Goal: Task Accomplishment & Management: Use online tool/utility

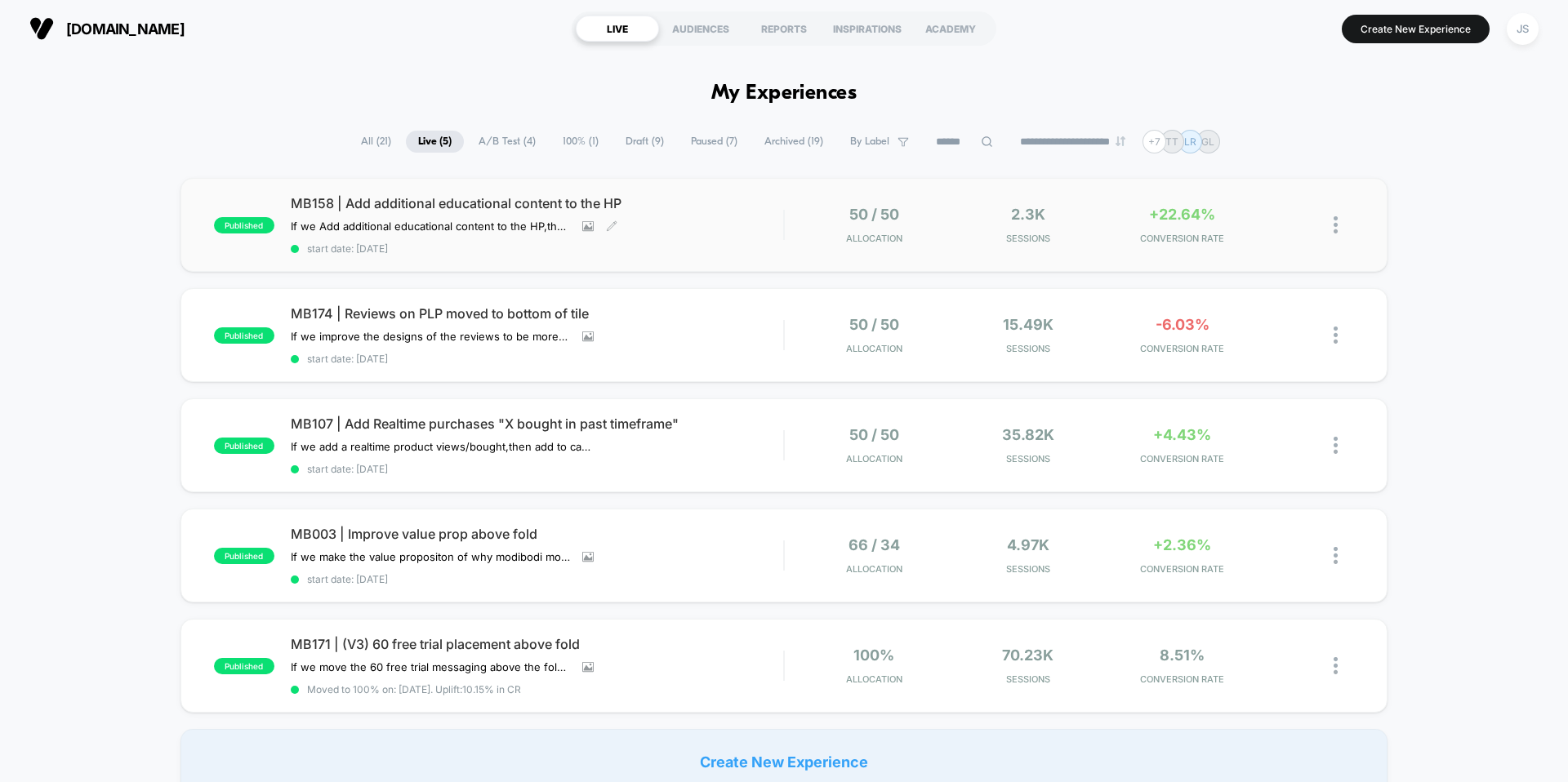
click at [410, 206] on span "MB158 | Add additional educational content to the HP" at bounding box center [537, 203] width 492 height 17
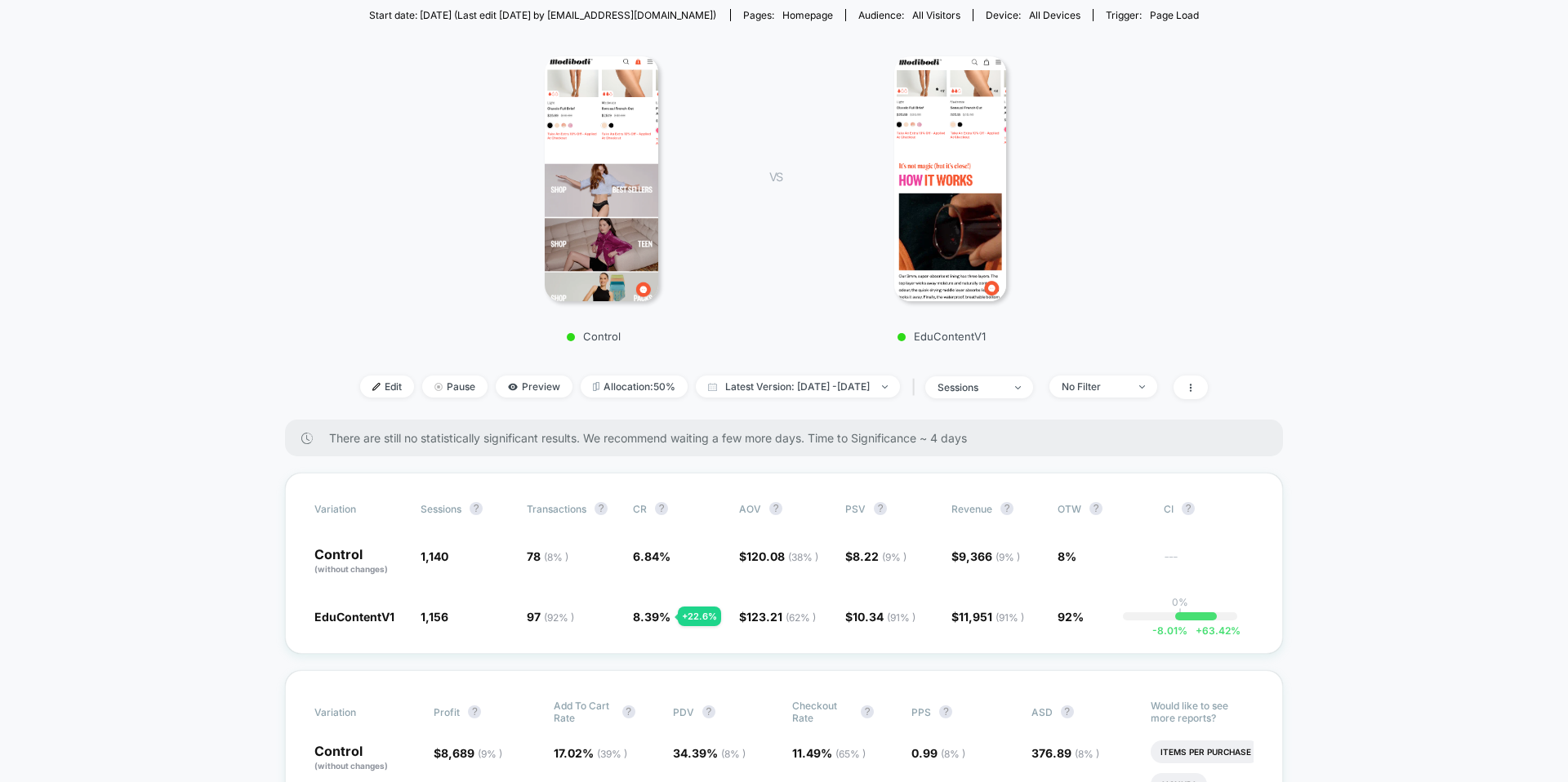
scroll to position [192, 0]
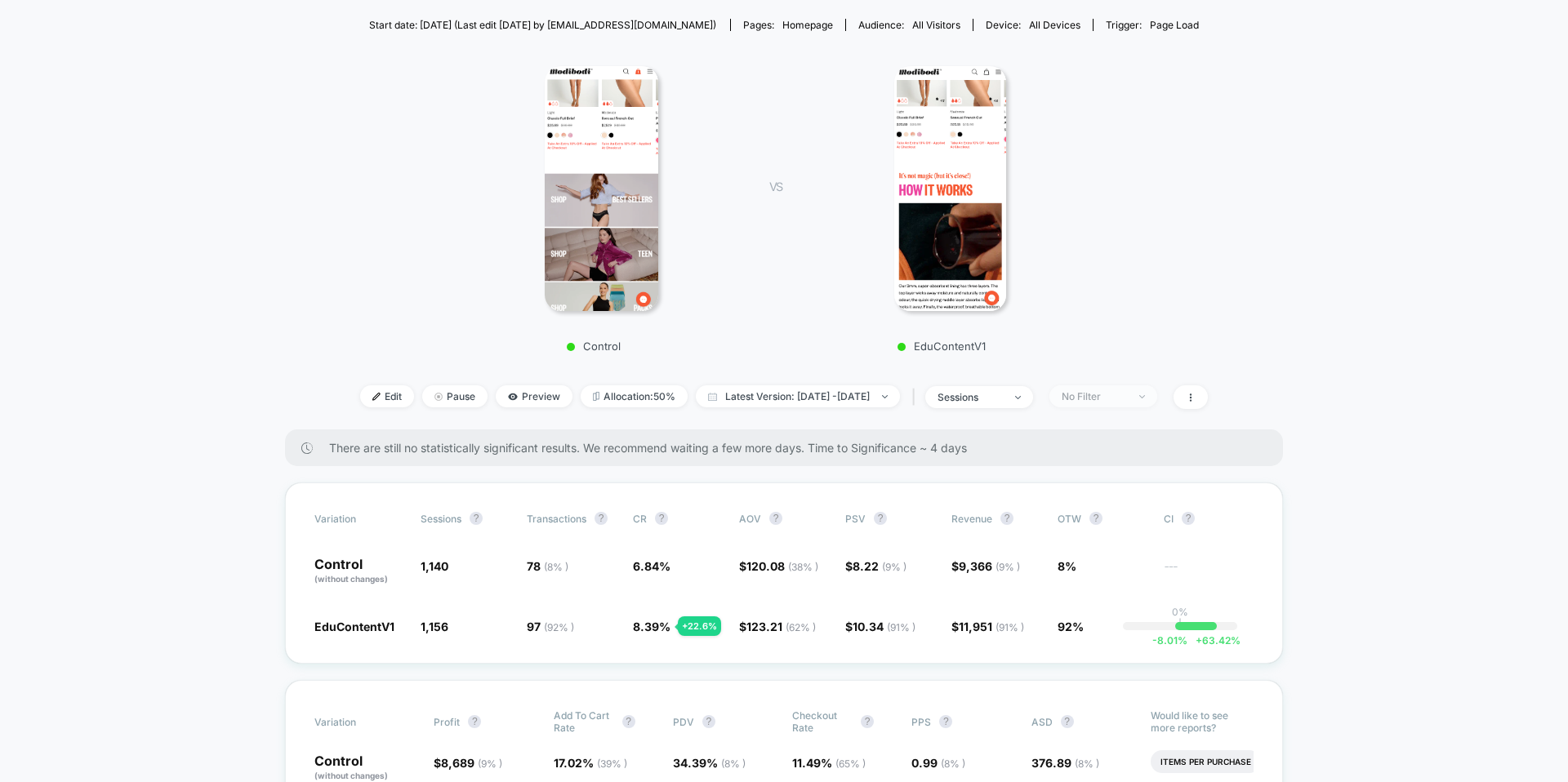
click at [1115, 396] on div "No Filter" at bounding box center [1093, 396] width 65 height 13
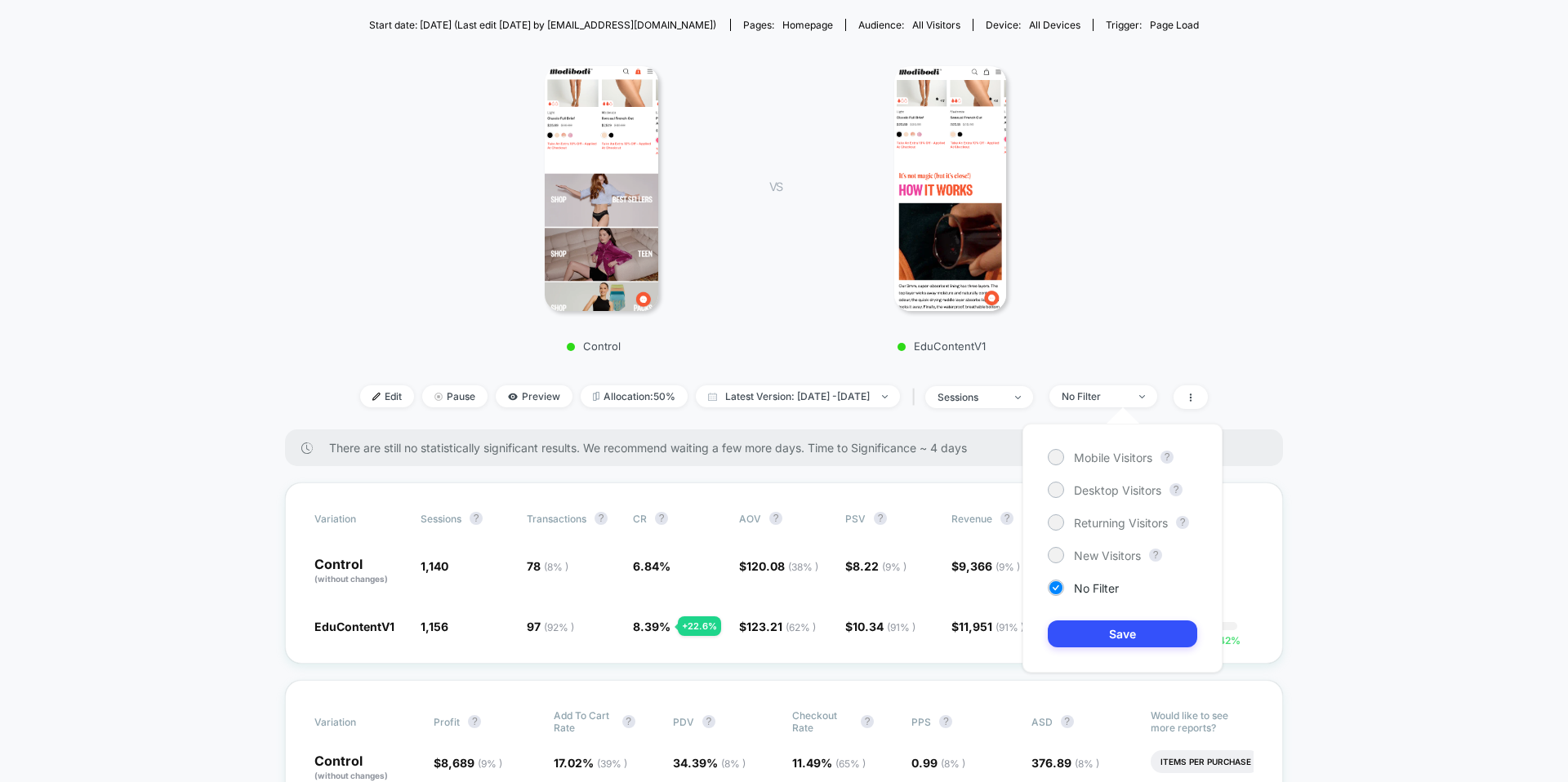
click at [1099, 475] on div "Mobile Visitors ? Desktop Visitors ? Returning Visitors ? New Visitors ? No Fil…" at bounding box center [1122, 548] width 200 height 249
click at [1101, 466] on div "Mobile Visitors ? Desktop Visitors ? Returning Visitors ? New Visitors ? No Fil…" at bounding box center [1122, 548] width 200 height 249
click at [1102, 461] on span "Mobile Visitors" at bounding box center [1113, 458] width 78 height 14
click at [1128, 635] on button "Save" at bounding box center [1122, 635] width 149 height 27
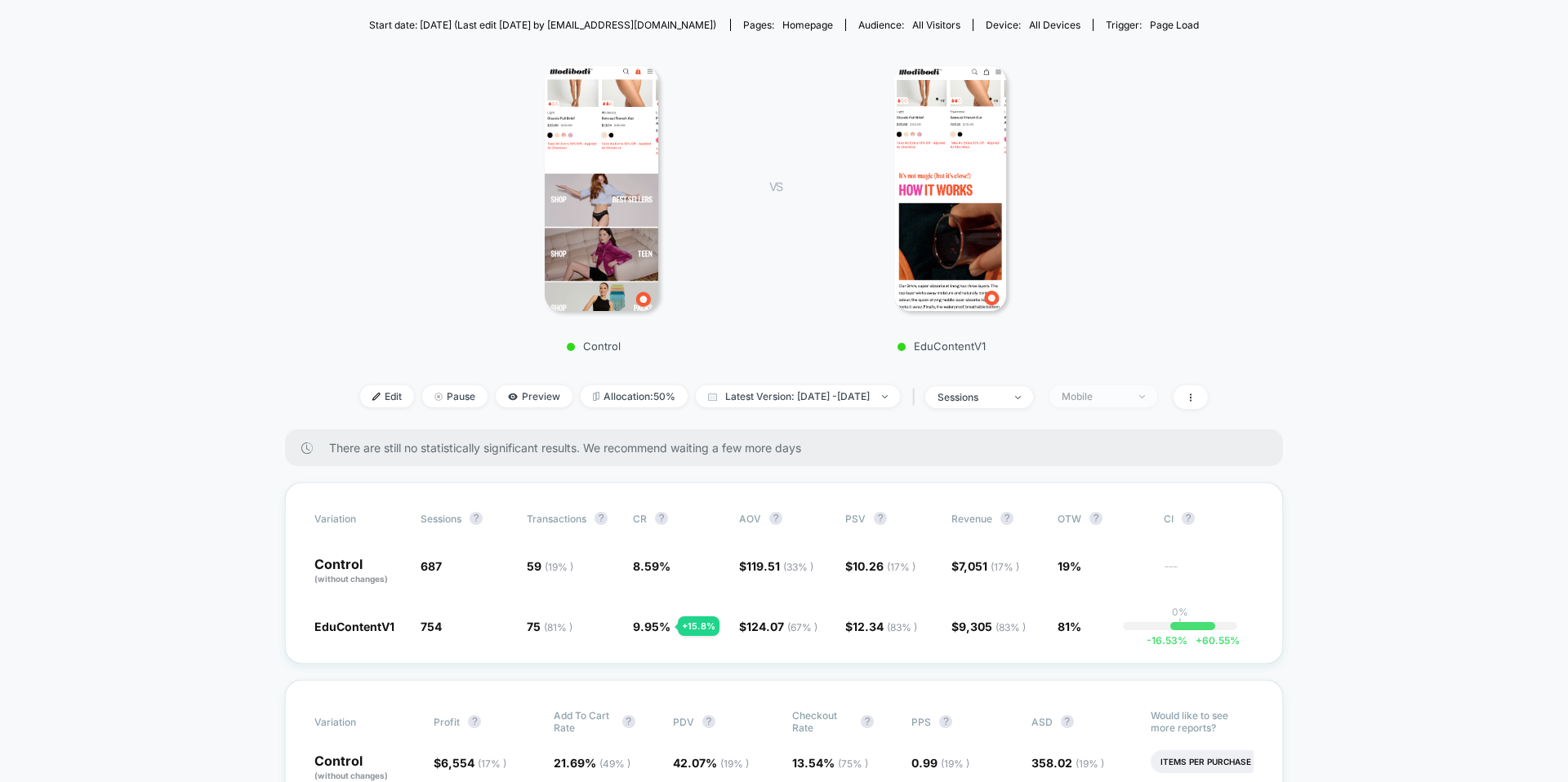
click at [1113, 395] on div "Mobile" at bounding box center [1093, 396] width 65 height 13
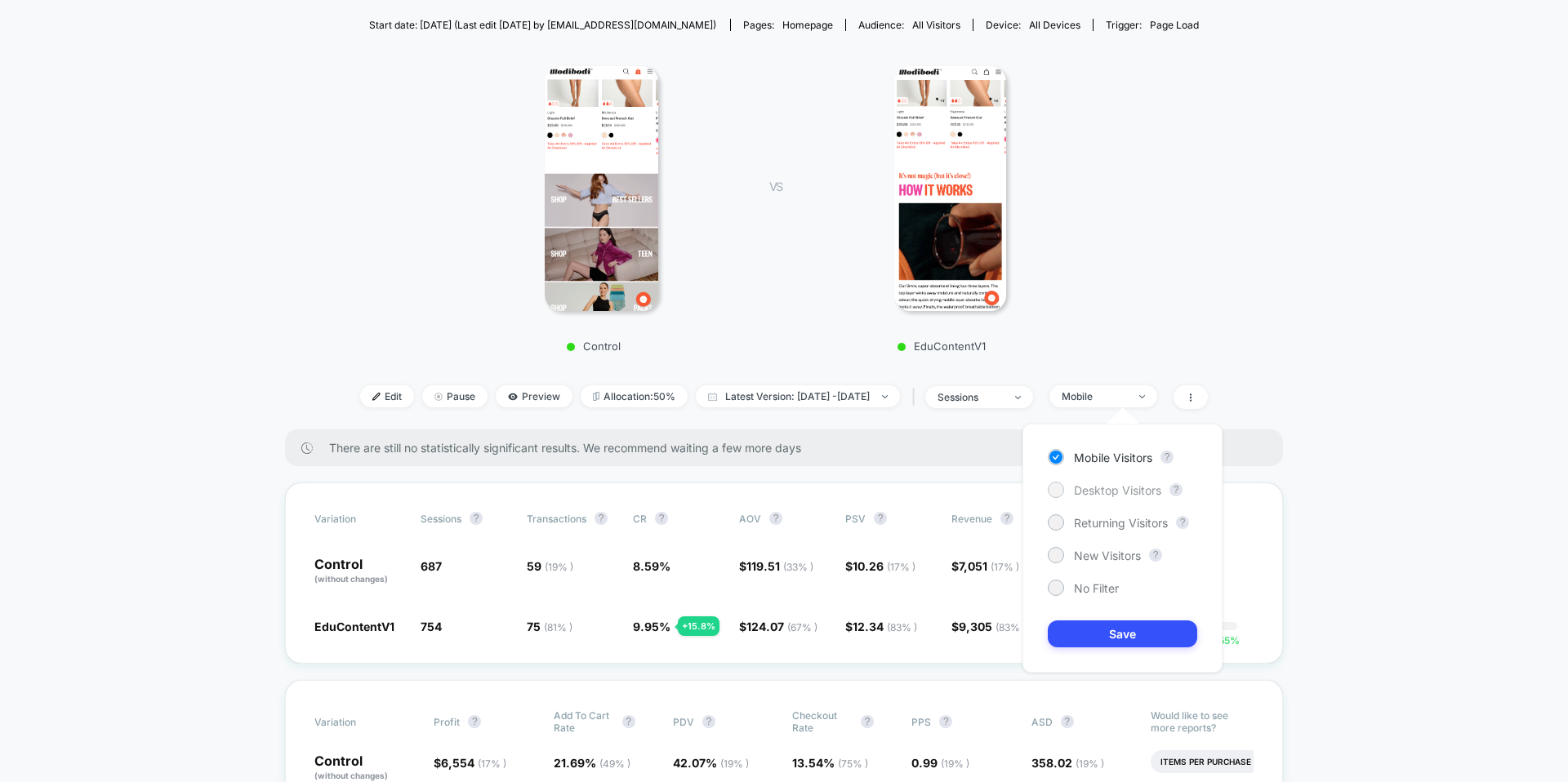
click at [1121, 485] on span "Desktop Visitors" at bounding box center [1117, 490] width 87 height 14
click at [1131, 622] on button "Save" at bounding box center [1122, 635] width 149 height 27
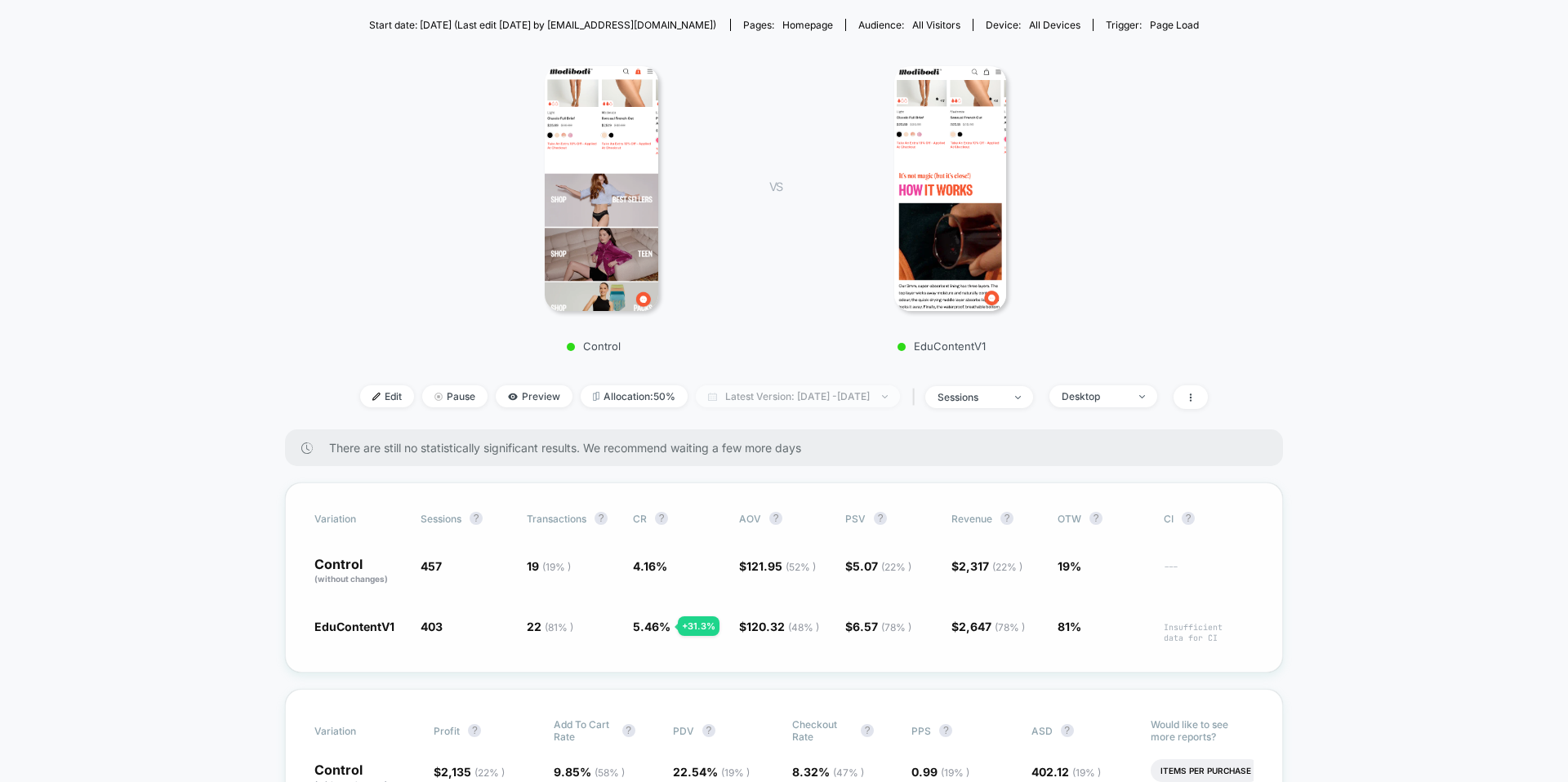
click at [857, 387] on span "Latest Version: [DATE] - [DATE]" at bounding box center [798, 396] width 204 height 22
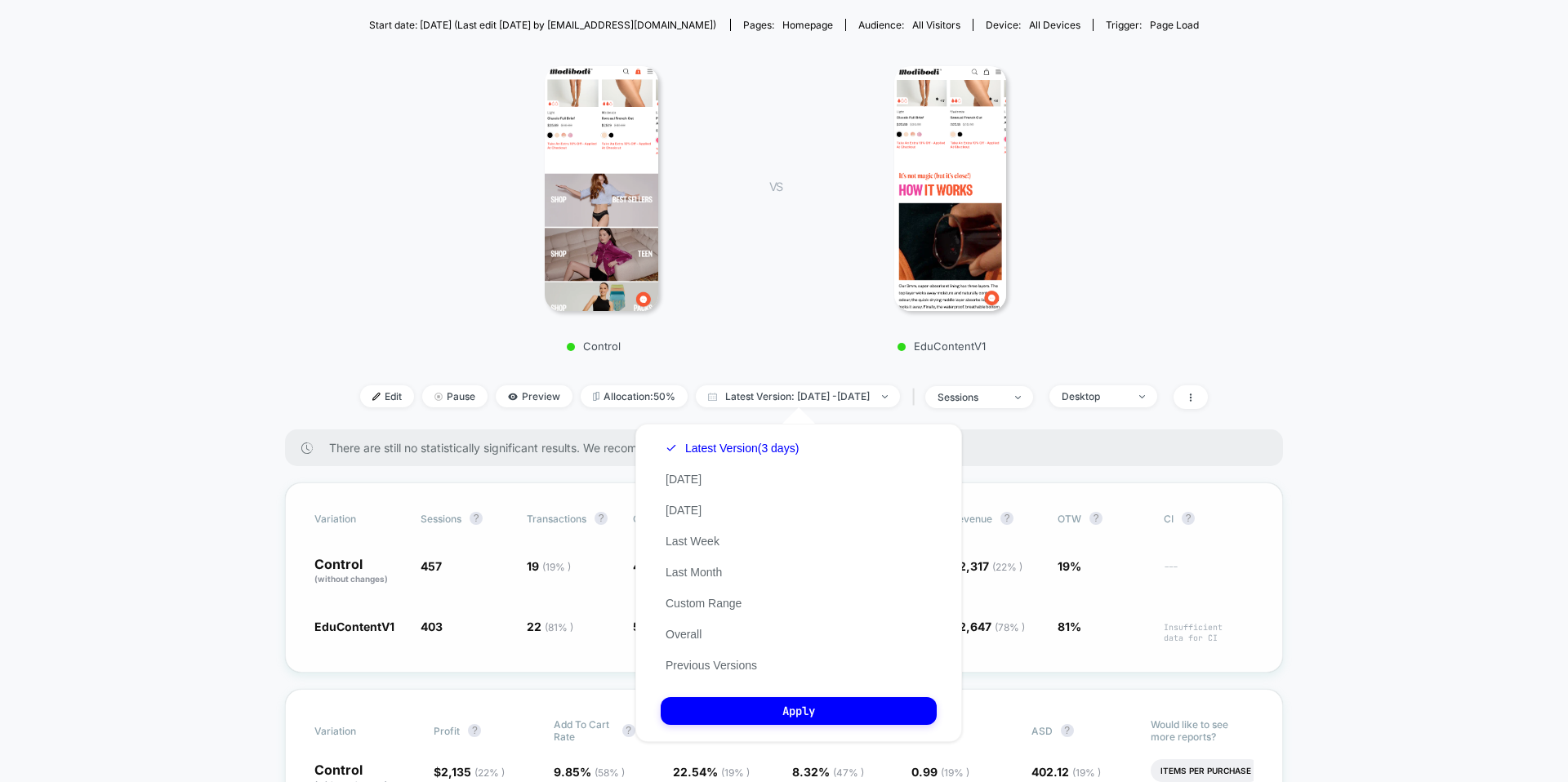
click at [855, 367] on div "< Back to all live experiences MB158 | Add additional educational content to th…" at bounding box center [784, 161] width 847 height 537
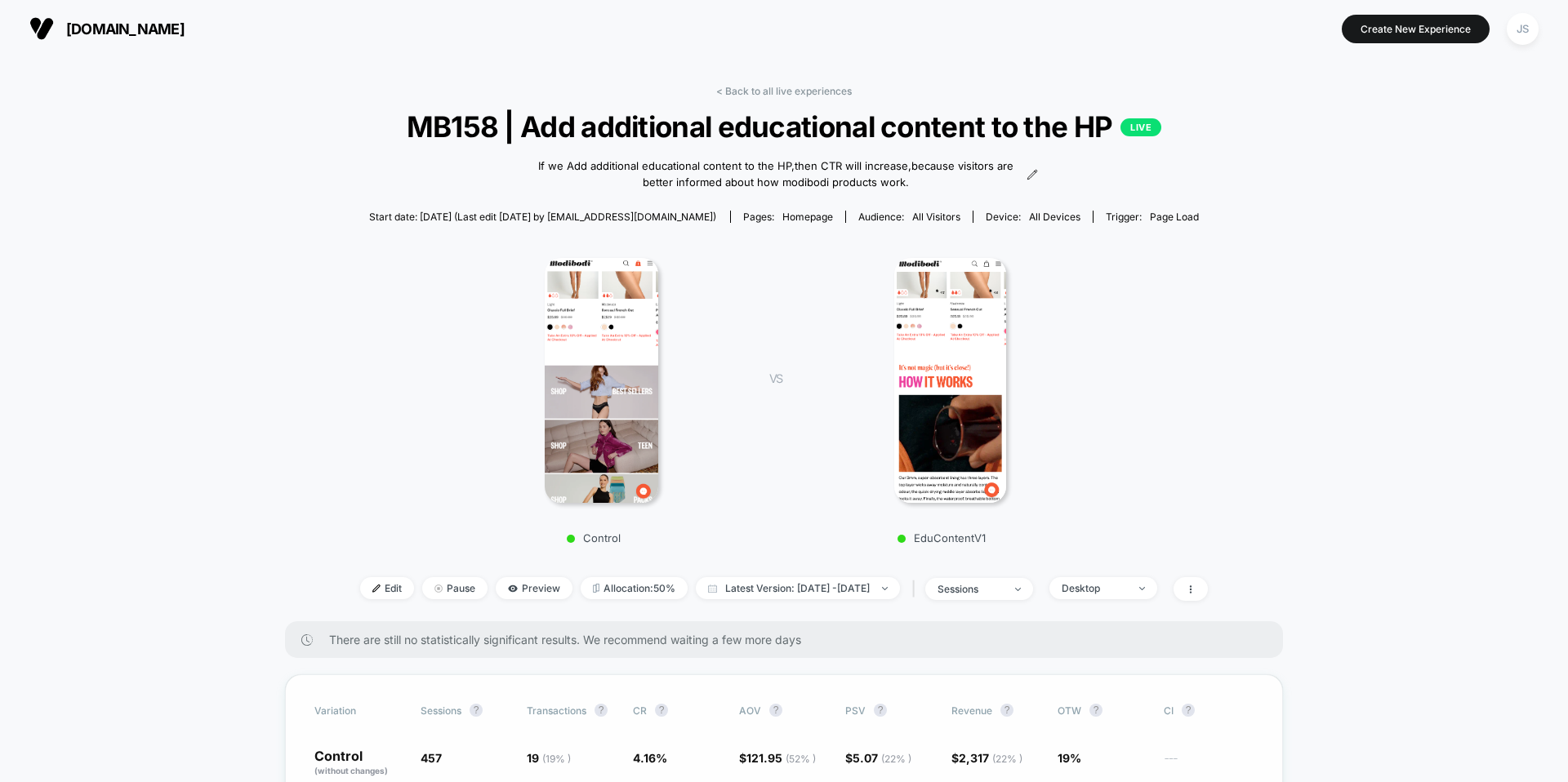
click at [794, 98] on div "< Back to all live experiences MB158 | Add additional educational content to th…" at bounding box center [784, 353] width 847 height 537
click at [798, 89] on link "< Back to all live experiences" at bounding box center [784, 91] width 136 height 13
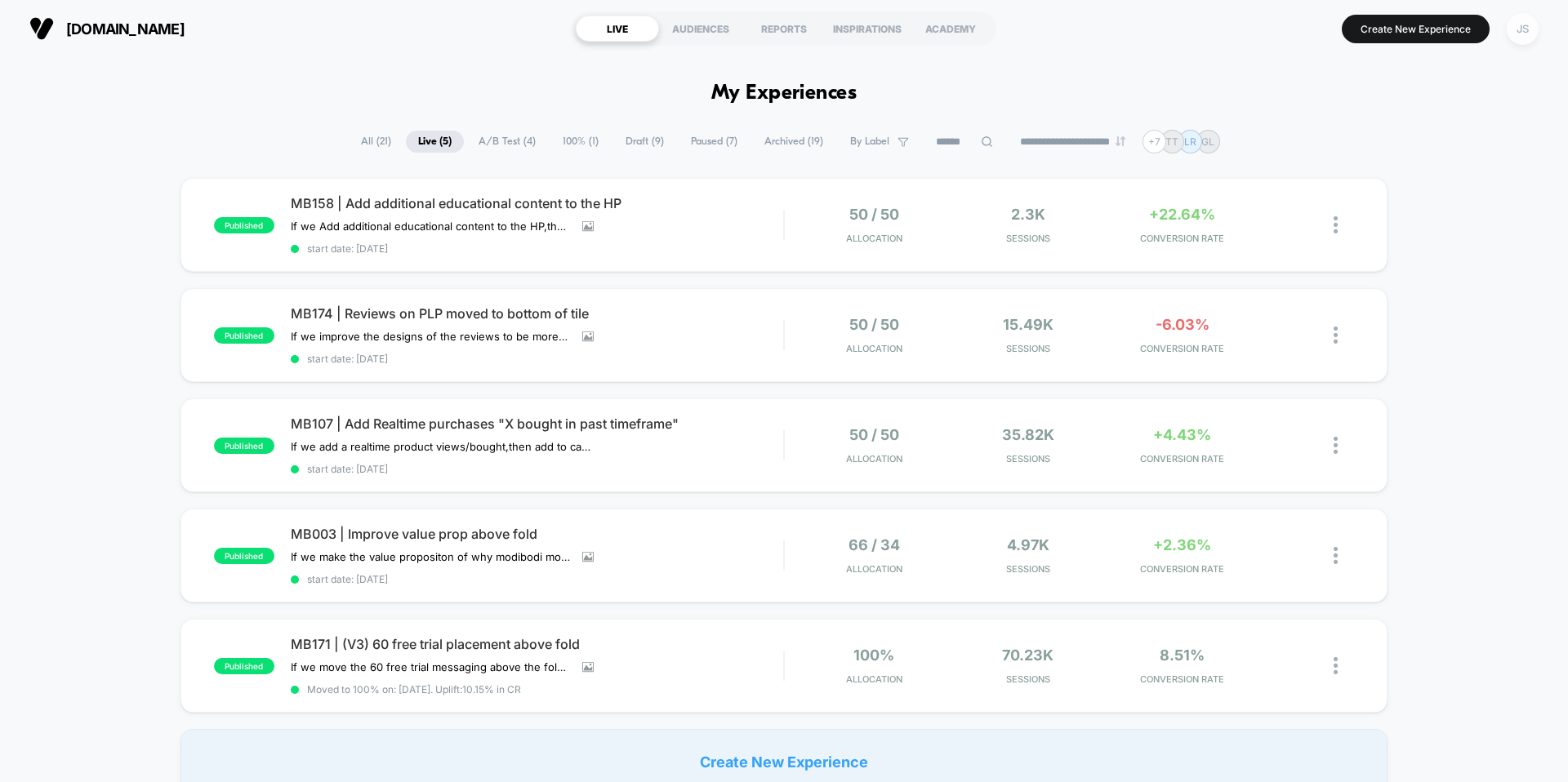
click at [1533, 32] on div "JS" at bounding box center [1522, 28] width 32 height 32
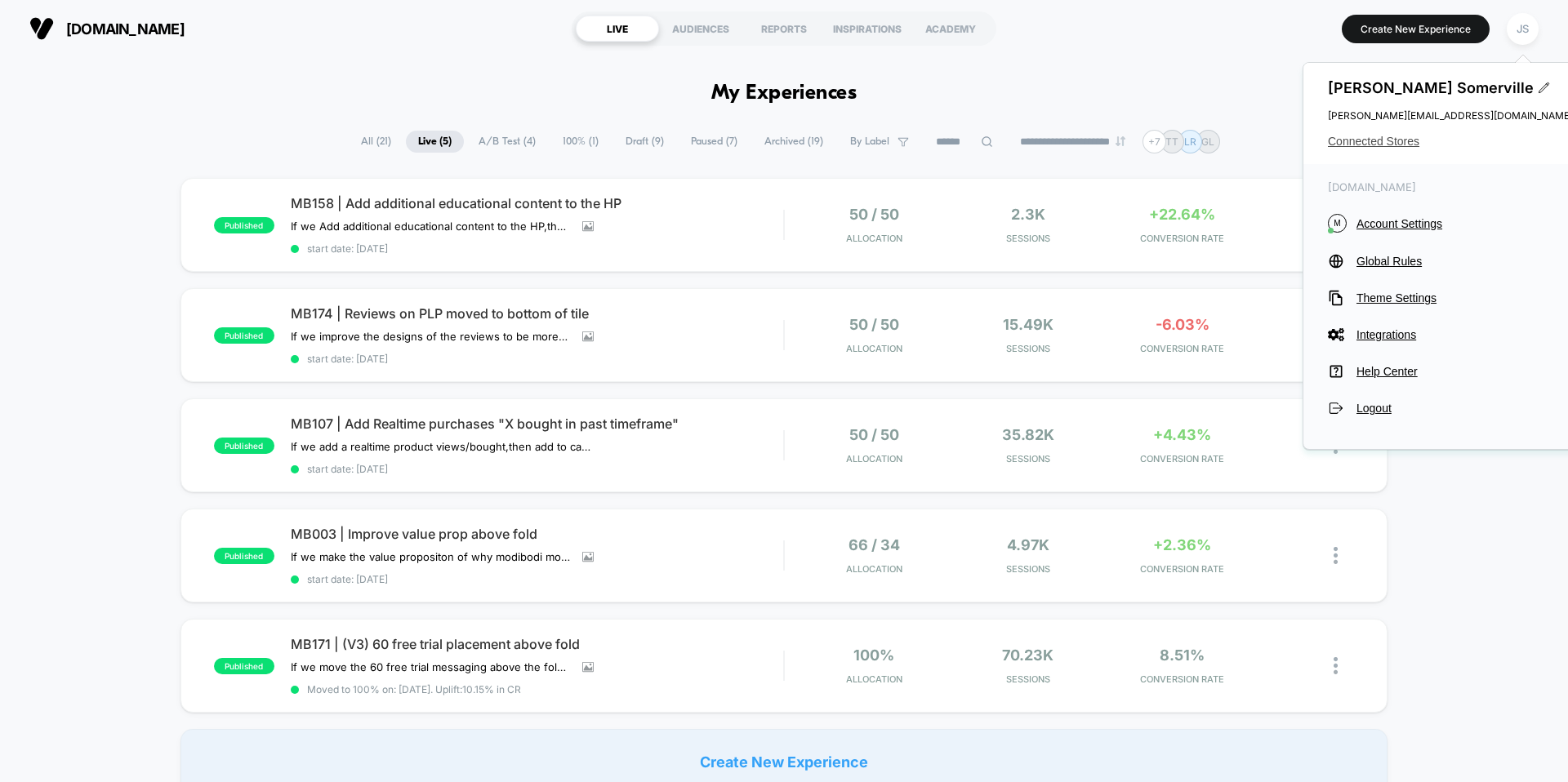
click at [1400, 139] on span "Connected Stores" at bounding box center [1450, 141] width 245 height 13
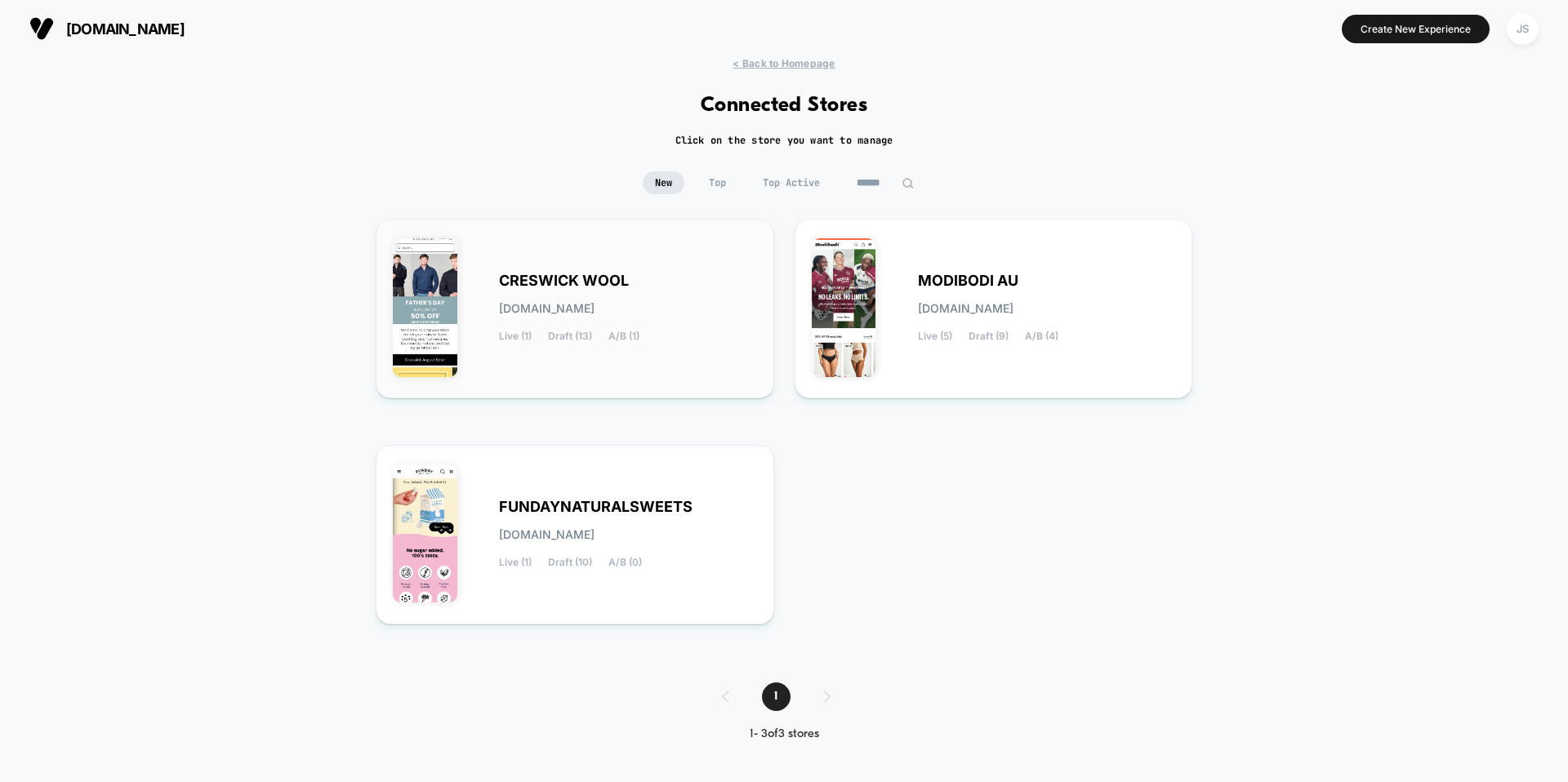
click at [682, 274] on div "CRESWICK WOOL [DOMAIN_NAME] Live (1) Draft (13) A/B (1)" at bounding box center [574, 309] width 364 height 145
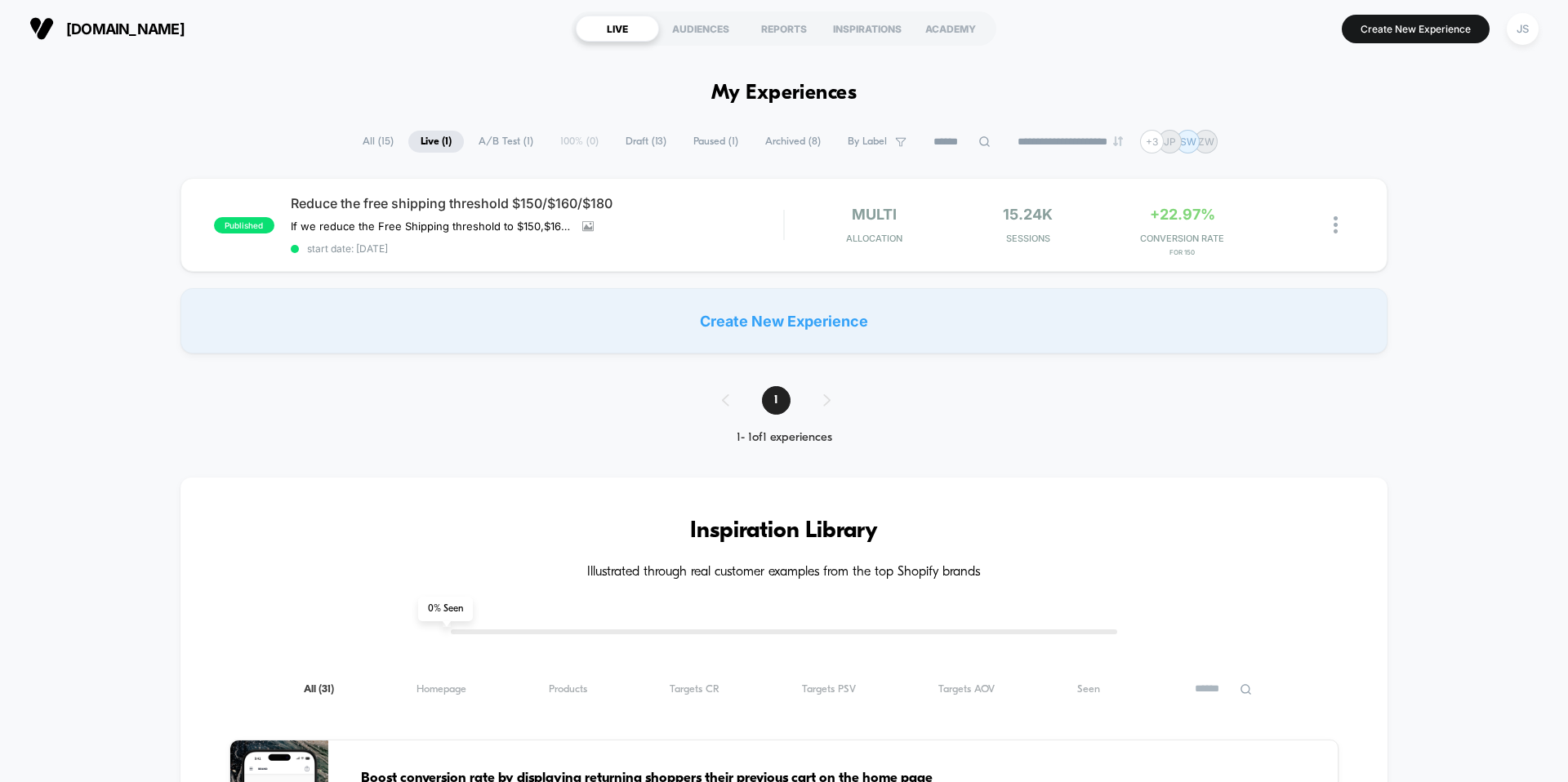
click at [635, 142] on span "Draft ( 13 )" at bounding box center [645, 142] width 65 height 22
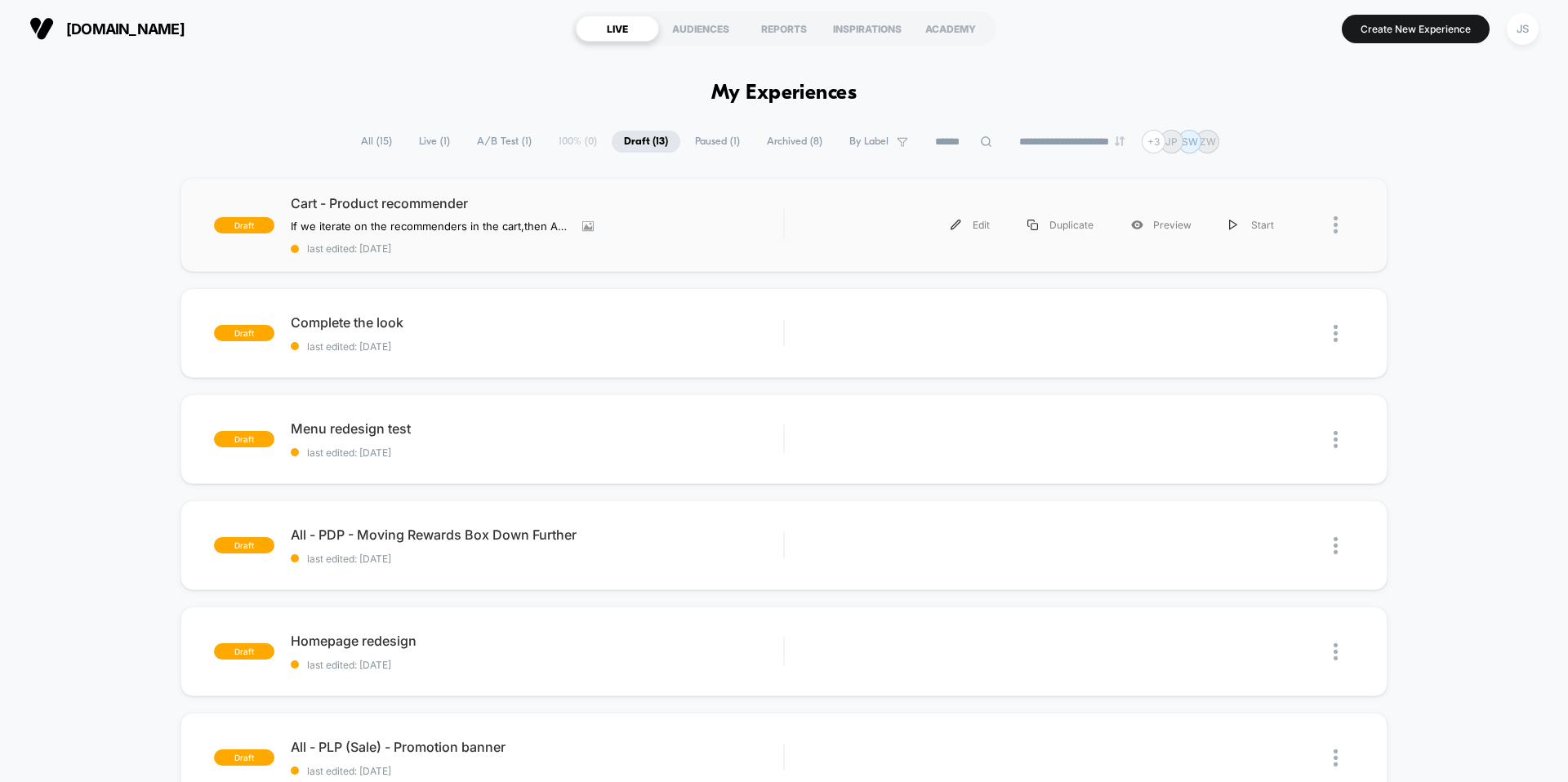
click at [481, 185] on div "draft Cart - Product recommender If we iterate on the recommenders in the cart …" at bounding box center [784, 225] width 1207 height 94
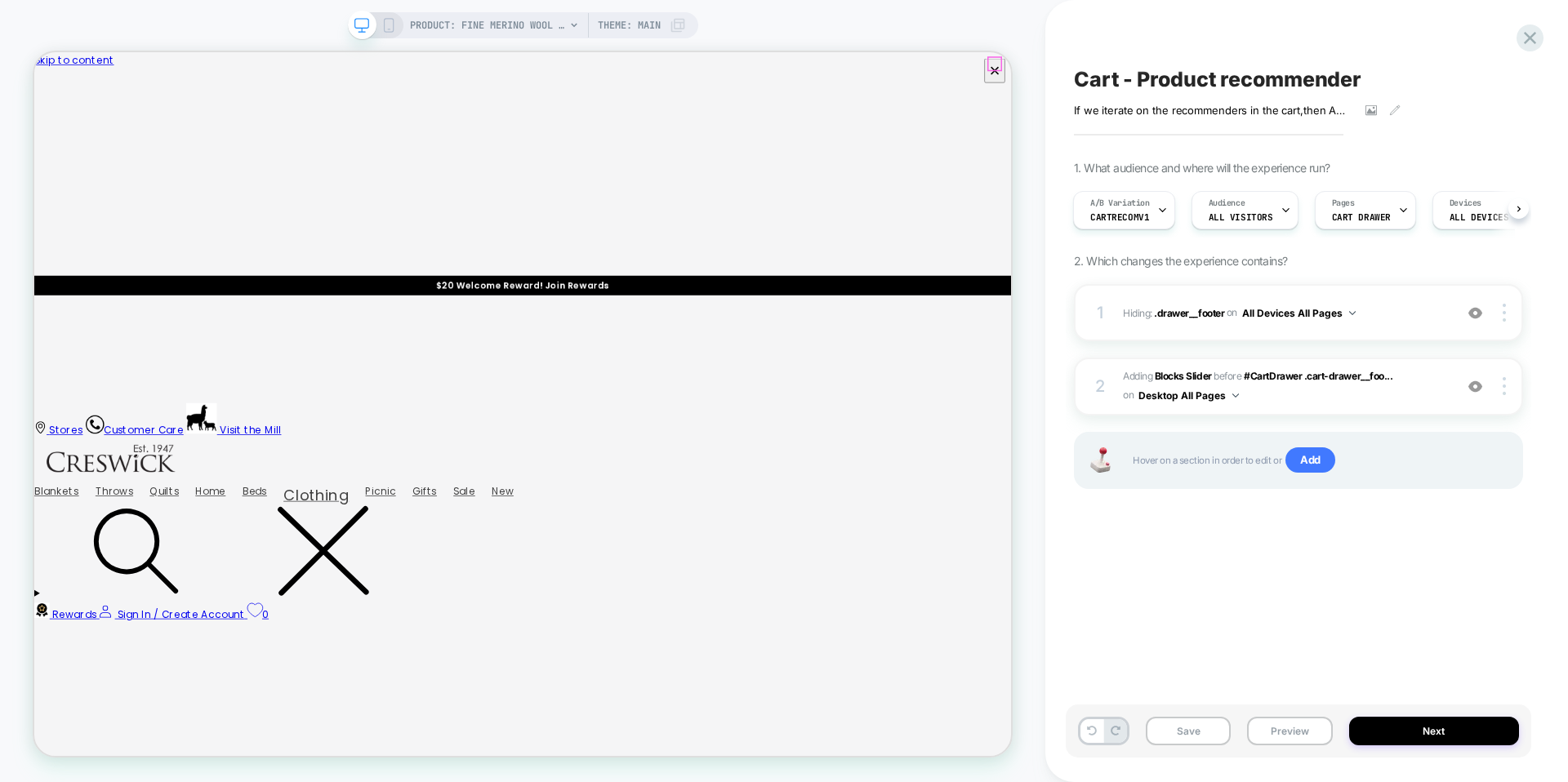
click at [41, 149] on icon "Close" at bounding box center [41, 149] width 0 height 0
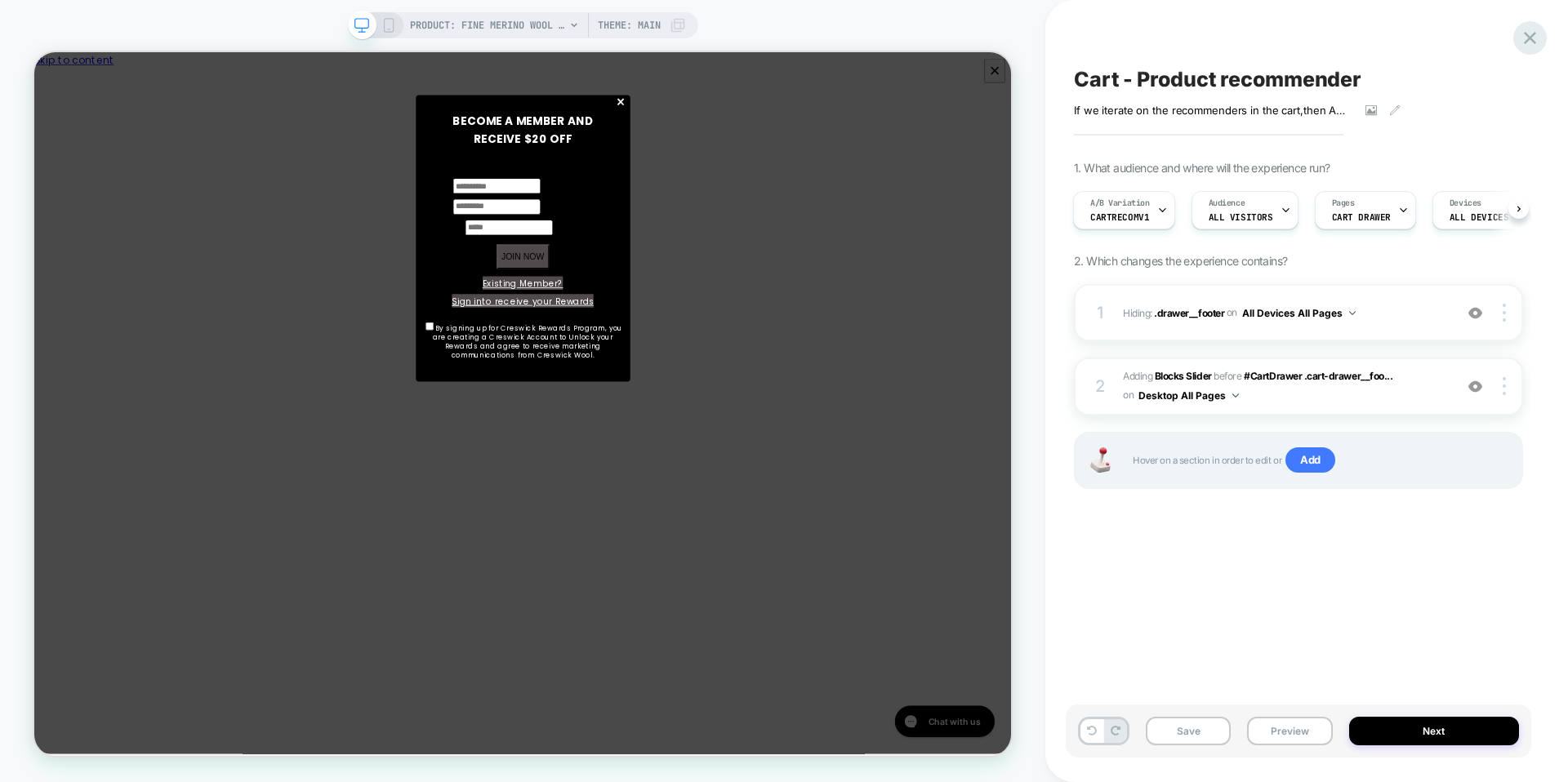
click at [1539, 41] on icon at bounding box center [1530, 38] width 22 height 22
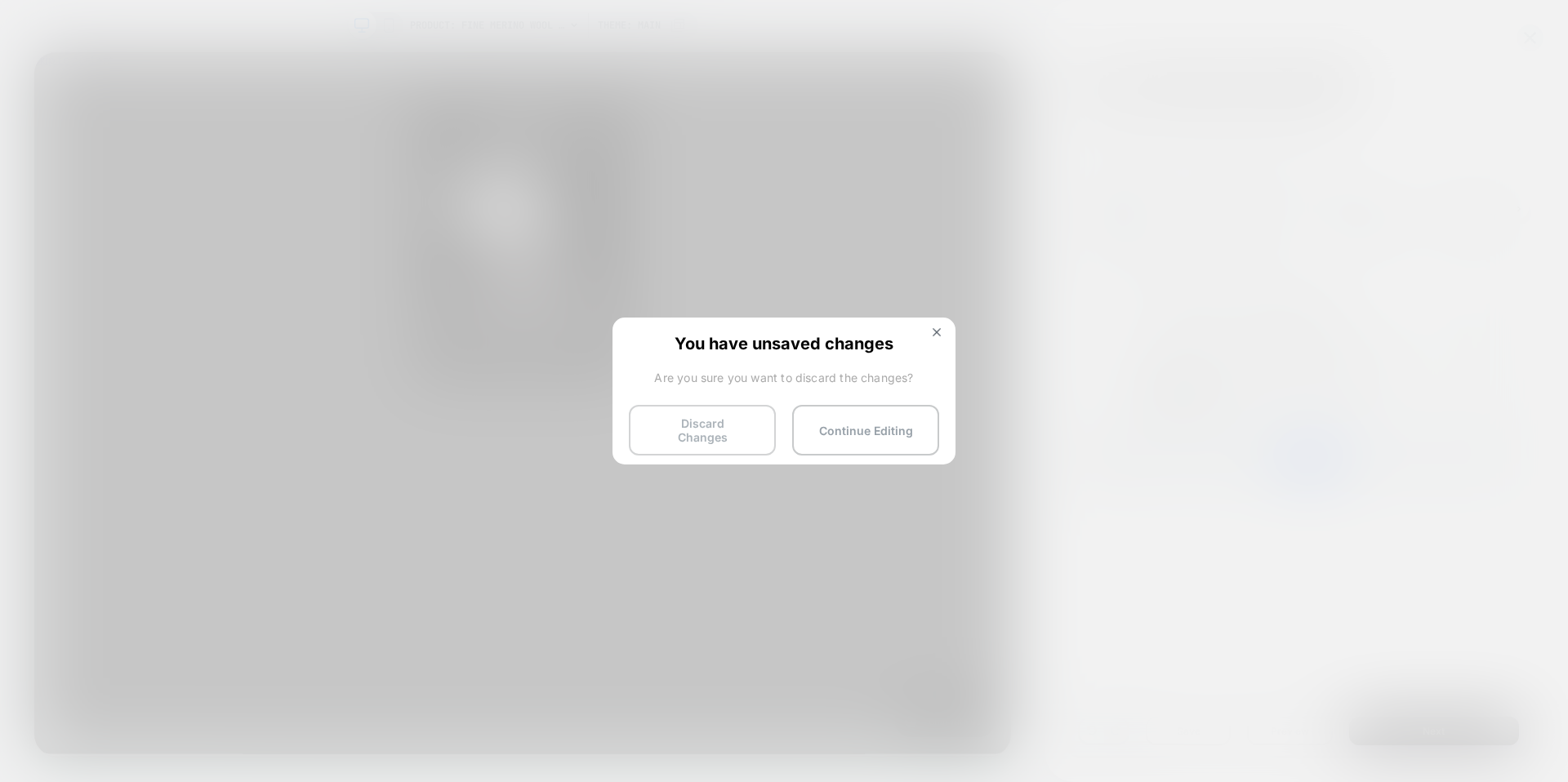
click at [736, 436] on button "Discard Changes" at bounding box center [702, 431] width 147 height 51
